Goal: Find contact information: Find contact information

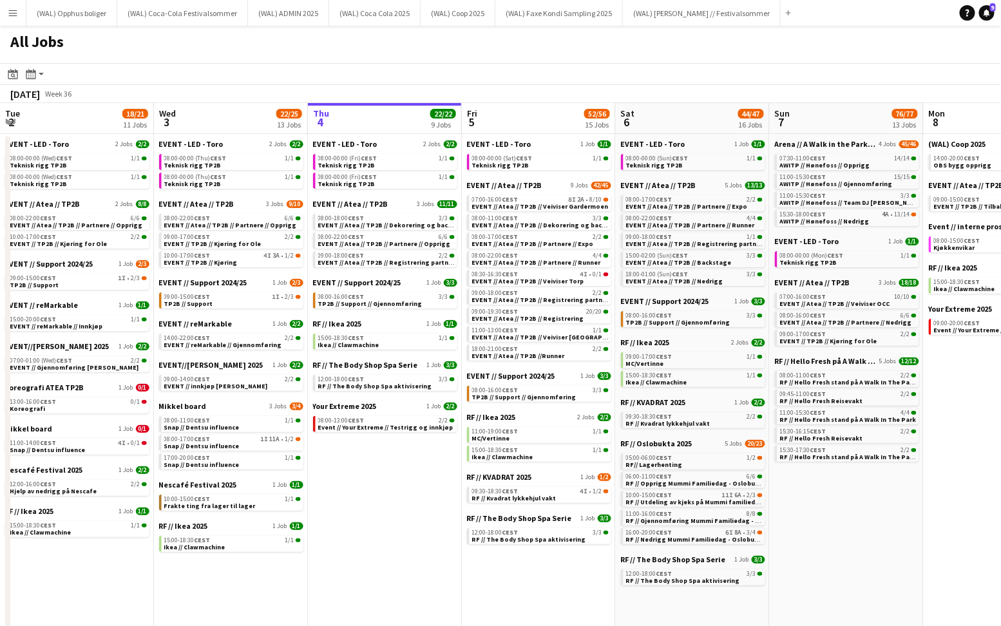
click at [15, 23] on button "Menu" at bounding box center [13, 13] width 26 height 26
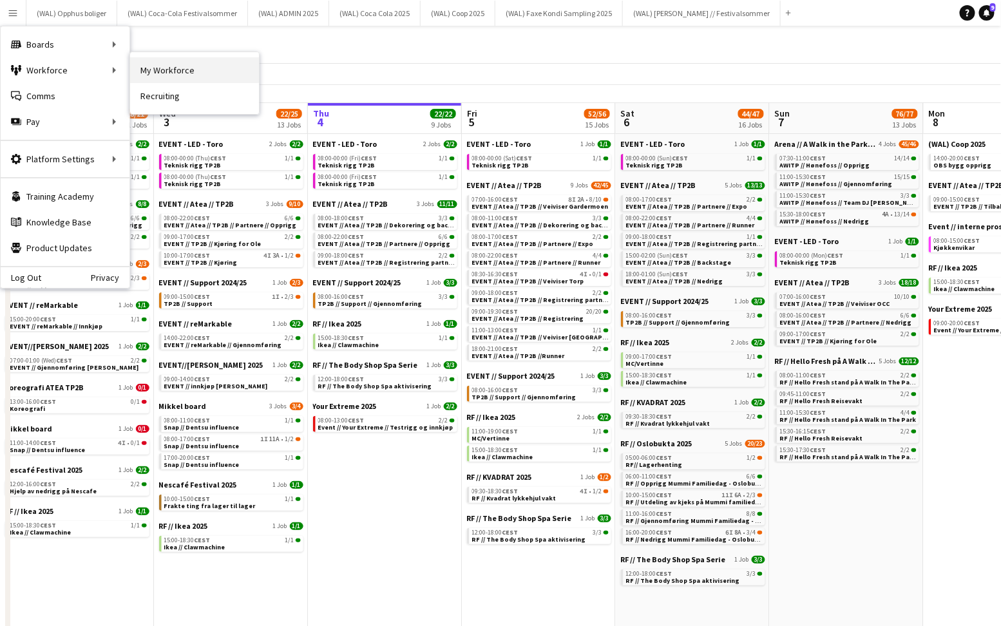
click at [139, 70] on link "My Workforce" at bounding box center [194, 70] width 129 height 26
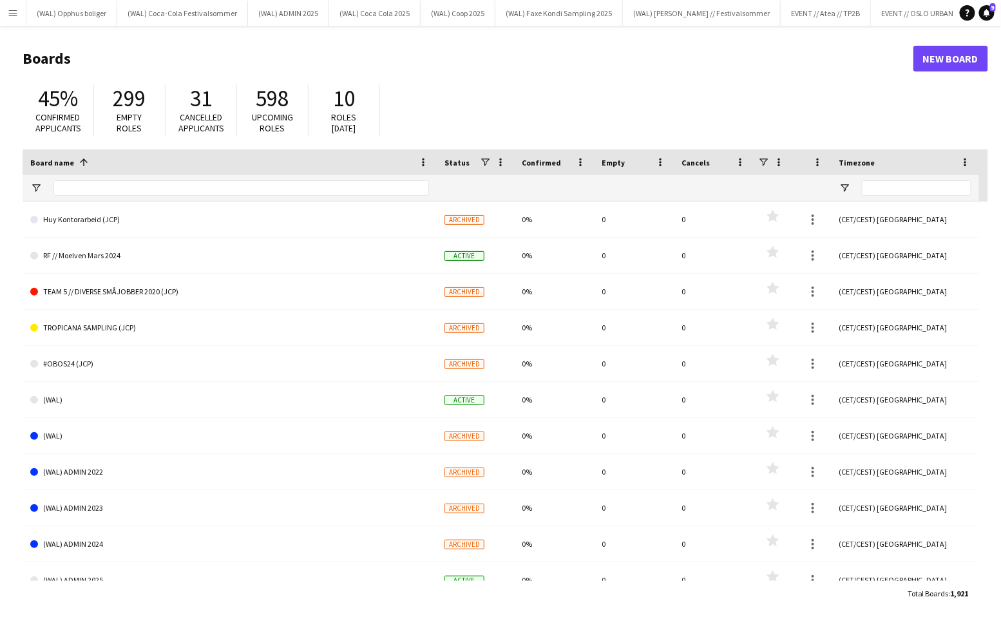
click at [12, 18] on button "Menu" at bounding box center [13, 13] width 26 height 26
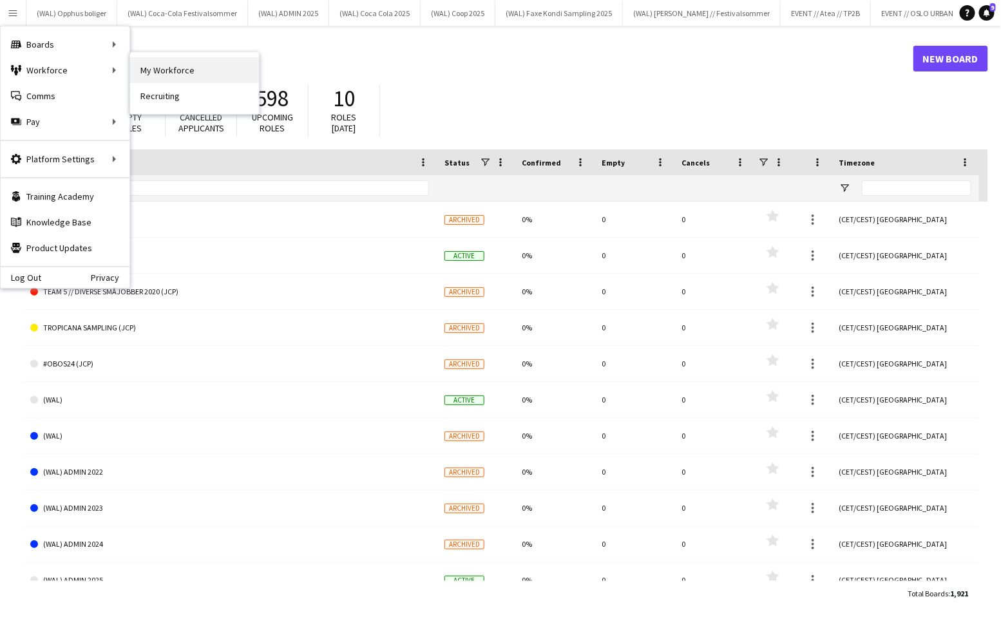
click at [148, 70] on link "My Workforce" at bounding box center [194, 70] width 129 height 26
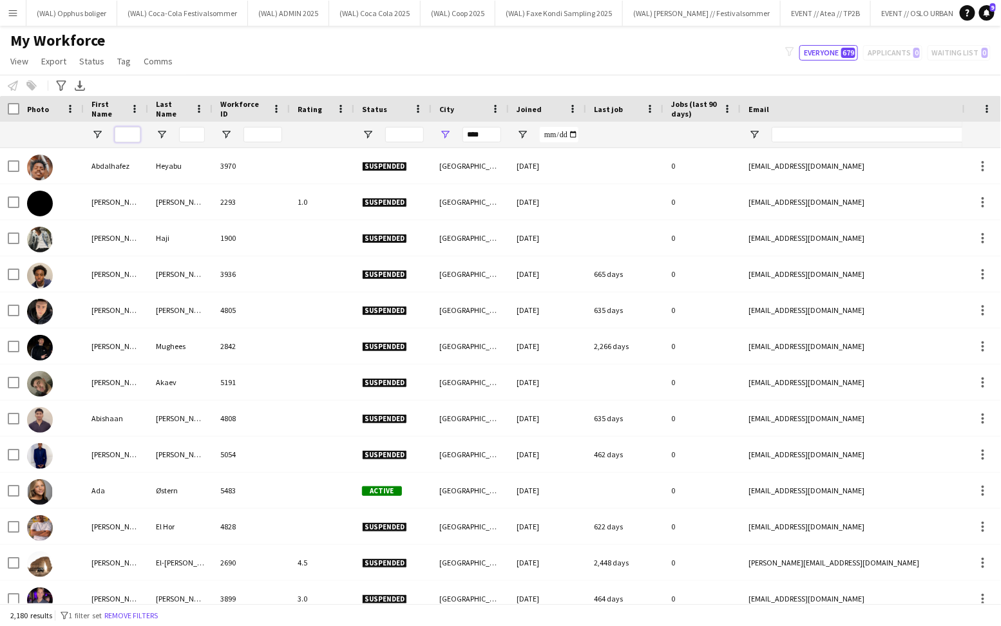
click at [125, 140] on input "First Name Filter Input" at bounding box center [128, 134] width 26 height 15
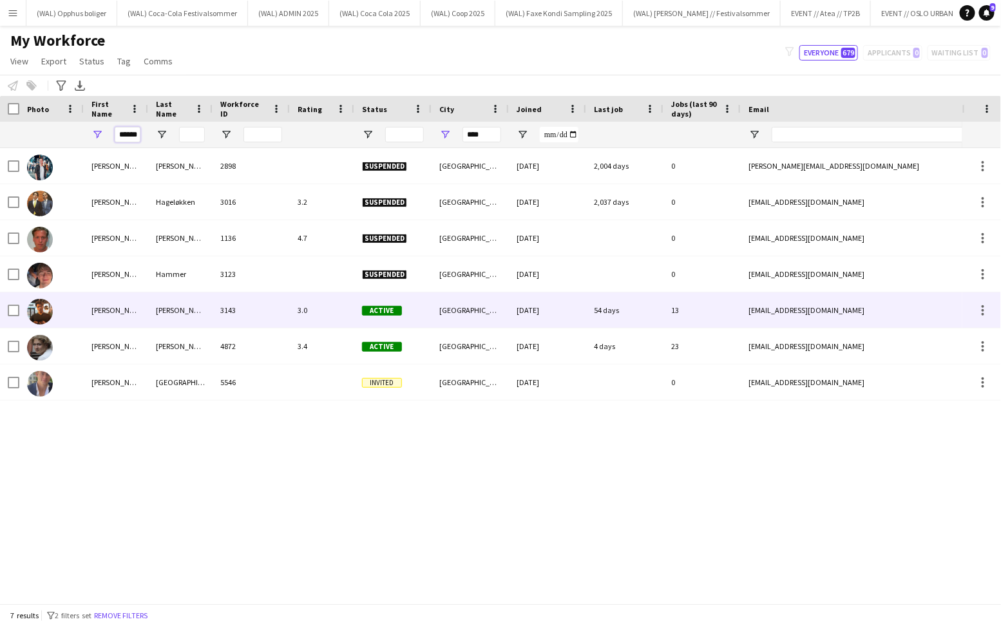
type input "******"
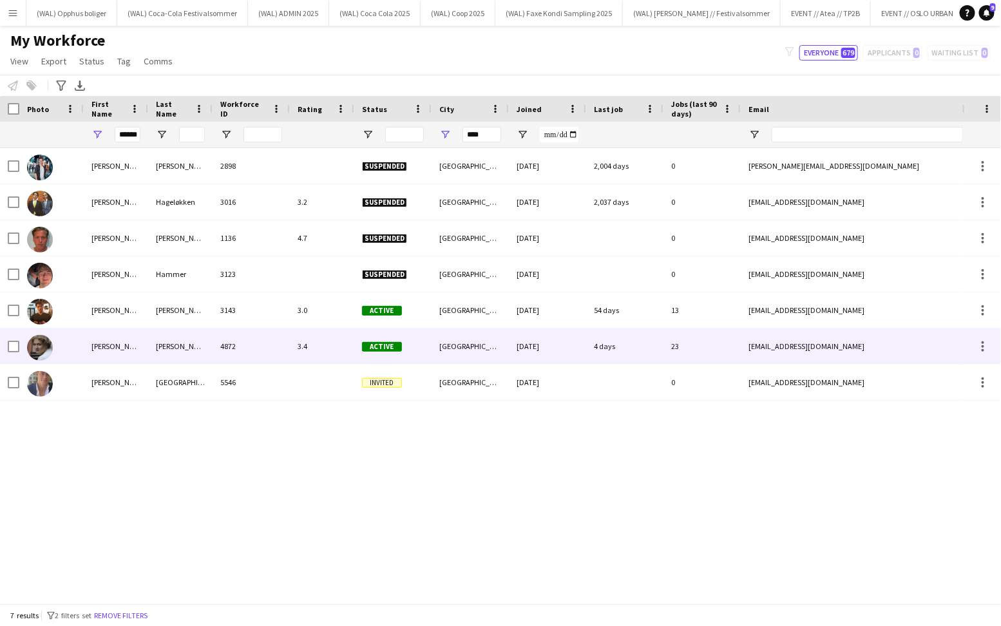
click at [130, 348] on div "Jesper" at bounding box center [116, 346] width 64 height 35
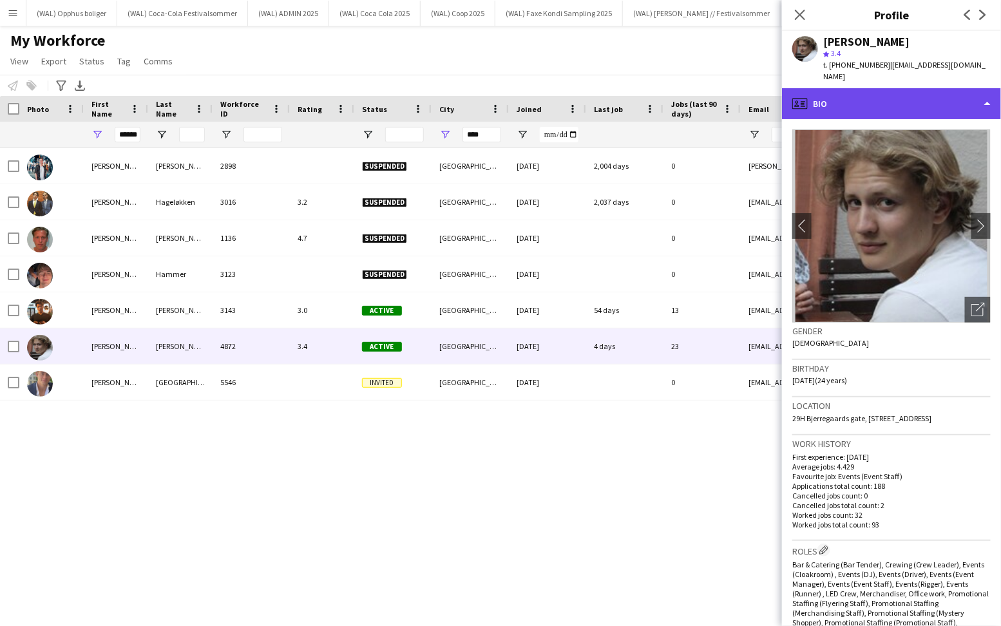
click at [863, 97] on div "profile Bio" at bounding box center [891, 103] width 219 height 31
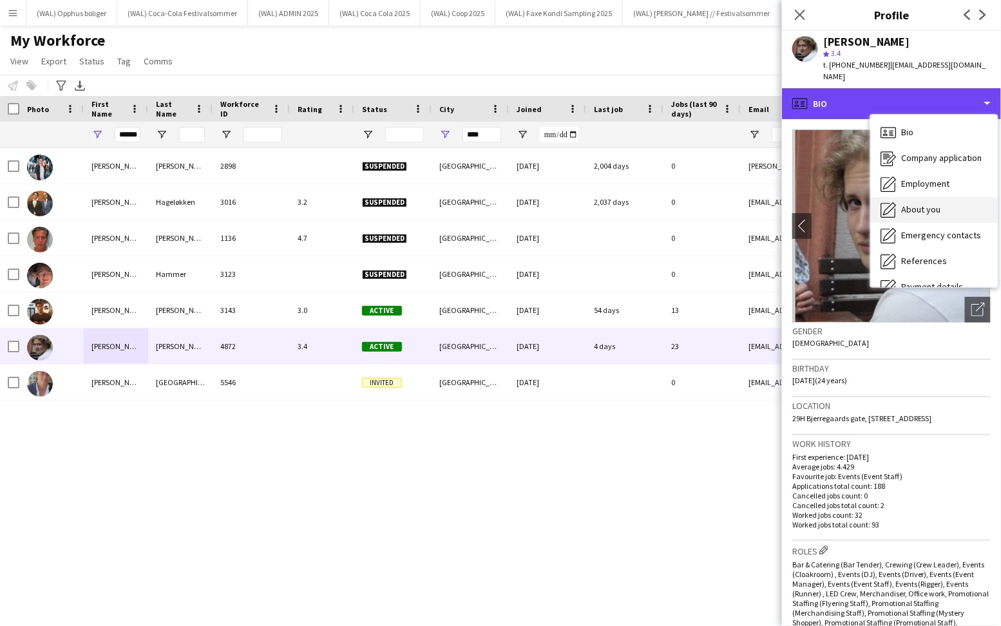
scroll to position [120, 0]
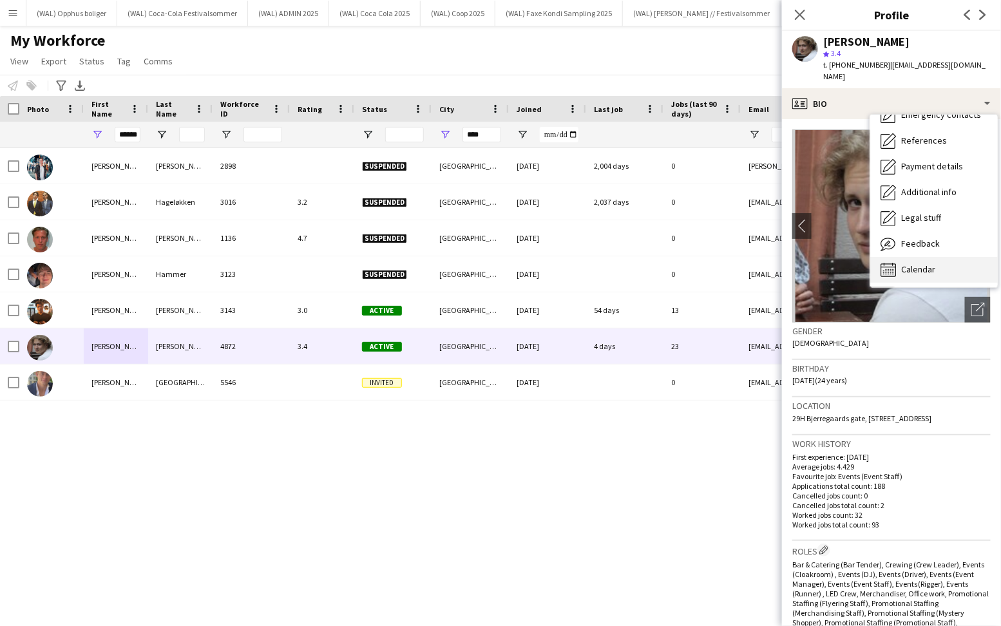
click at [925, 263] on span "Calendar" at bounding box center [918, 269] width 34 height 12
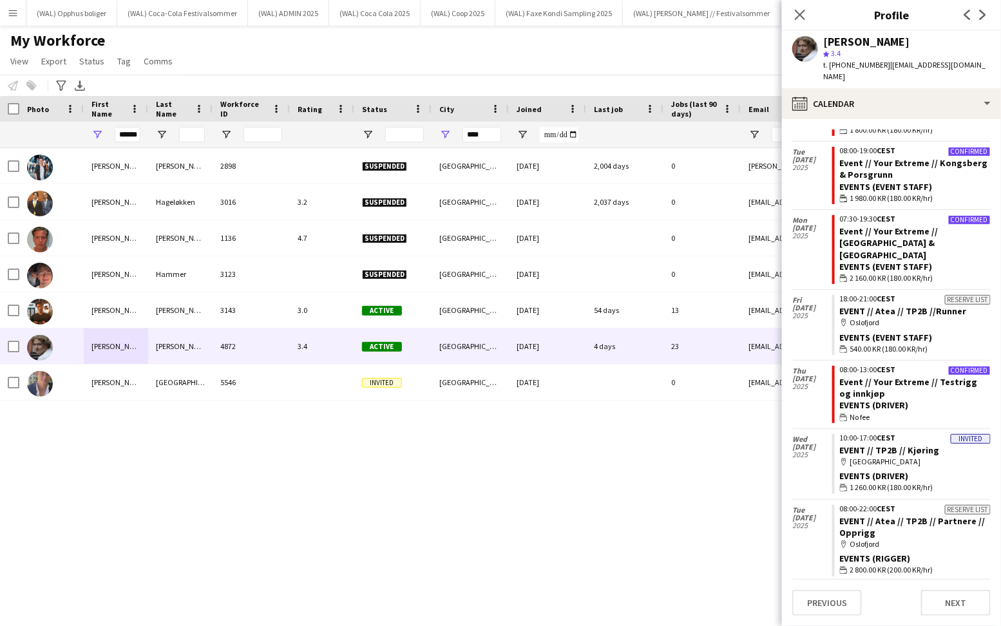
scroll to position [439, 0]
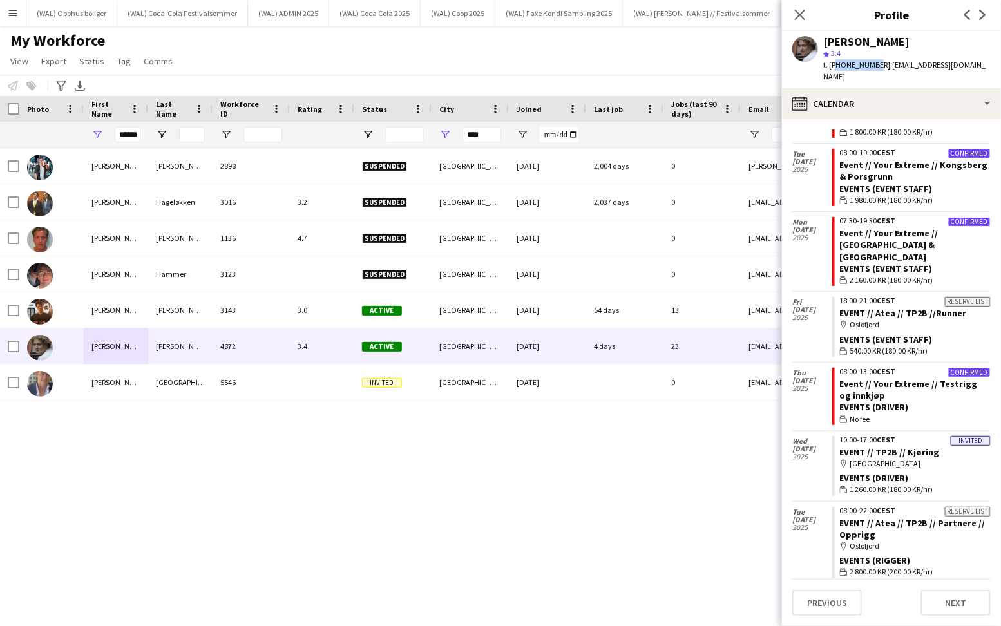
drag, startPoint x: 832, startPoint y: 66, endPoint x: 872, endPoint y: 60, distance: 40.4
click at [872, 60] on span "t. +4740491896" at bounding box center [856, 65] width 67 height 10
copy span "4740491896"
